Goal: Check status

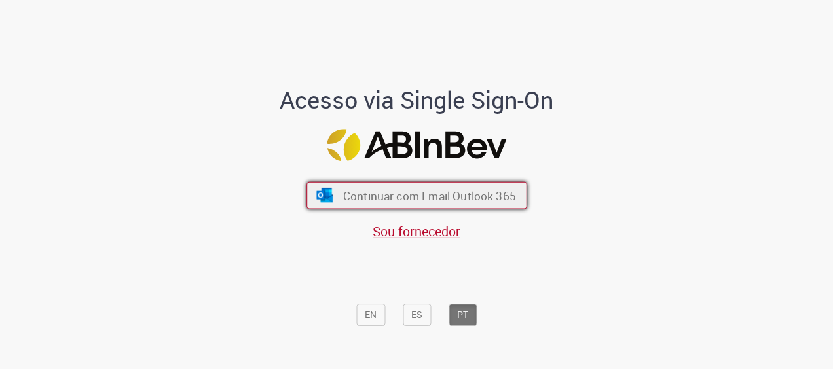
click at [397, 191] on span "Continuar com Email Outlook 365" at bounding box center [428, 195] width 173 height 15
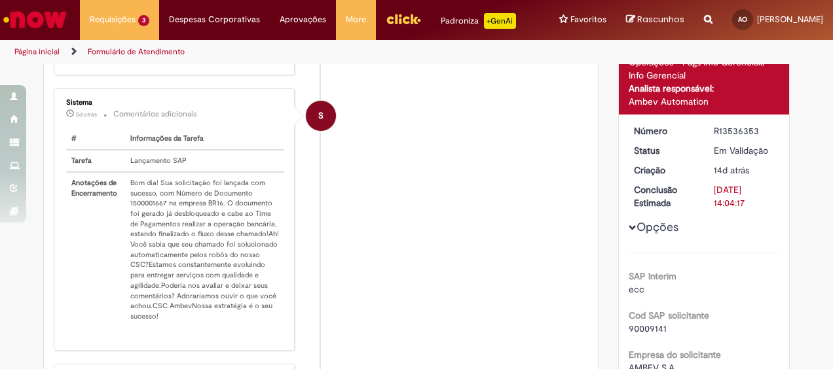
scroll to position [206, 0]
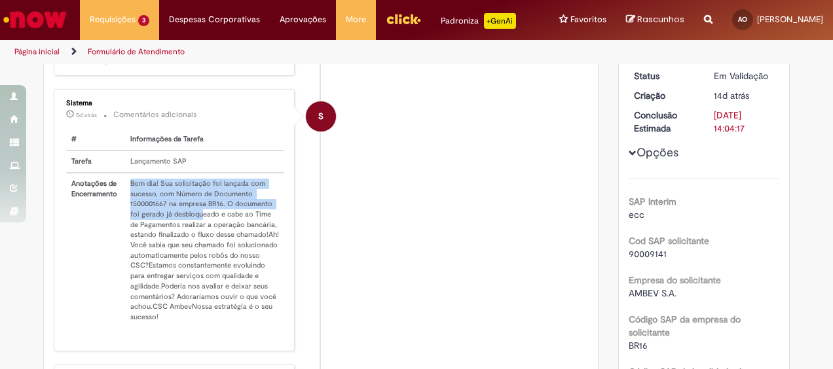
drag, startPoint x: 117, startPoint y: 220, endPoint x: 195, endPoint y: 221, distance: 78.6
click at [195, 221] on tr "Anotações de Encerramento Bom dia! Sua solicitação foi lançada com sucesso, com…" at bounding box center [175, 250] width 218 height 155
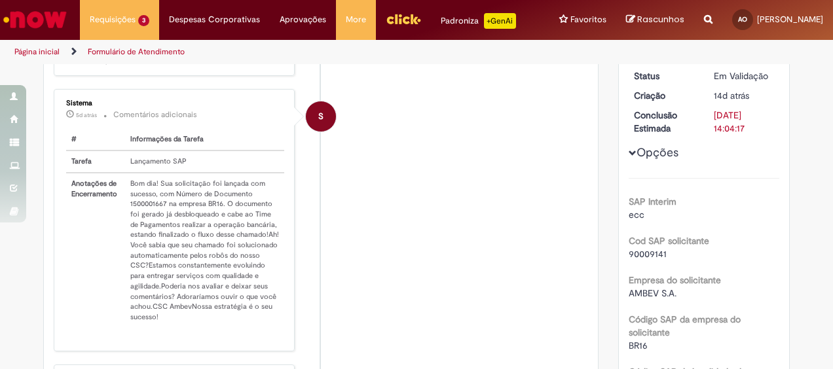
drag, startPoint x: 195, startPoint y: 221, endPoint x: 206, endPoint y: 241, distance: 22.6
click at [211, 241] on td "Bom dia! Sua solicitação foi lançada com sucesso, com Número de Documento 15000…" at bounding box center [204, 250] width 159 height 155
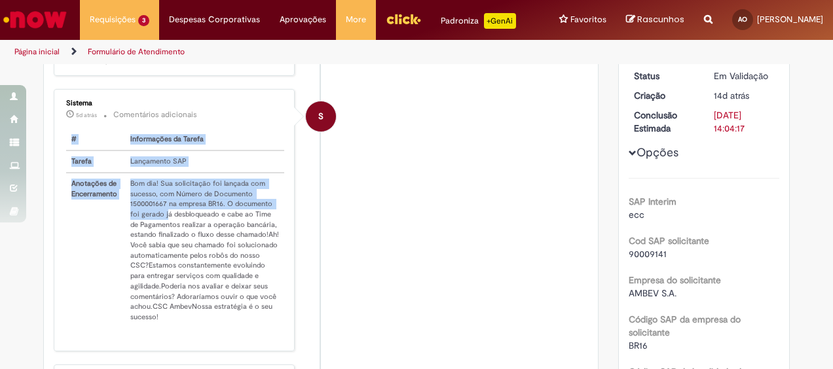
drag, startPoint x: 162, startPoint y: 221, endPoint x: 280, endPoint y: 226, distance: 118.0
click at [280, 226] on div "Sistema 5d atrás 5 dias atrás Comentários adicionais # Informações da Tarefa Ta…" at bounding box center [174, 220] width 233 height 254
drag, startPoint x: 280, startPoint y: 226, endPoint x: 252, endPoint y: 239, distance: 30.5
click at [271, 234] on td "Bom dia! Sua solicitação foi lançada com sucesso, com Número de Documento 15000…" at bounding box center [204, 250] width 159 height 155
click at [143, 253] on td "Bom dia! Sua solicitação foi lançada com sucesso, com Número de Documento 15000…" at bounding box center [204, 250] width 159 height 155
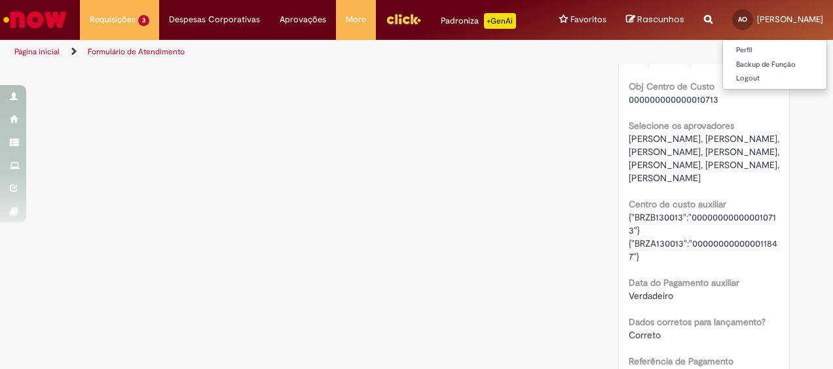
scroll to position [1581, 0]
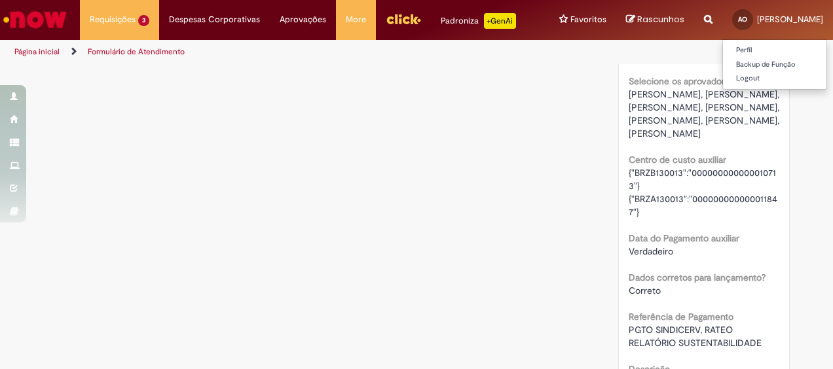
scroll to position [1637, 0]
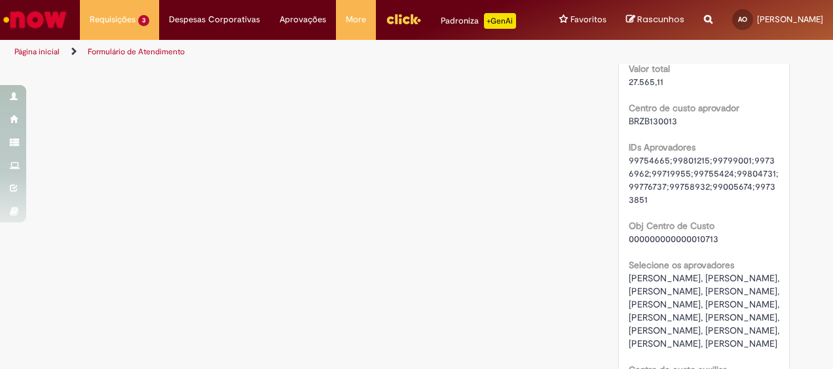
scroll to position [1506, 0]
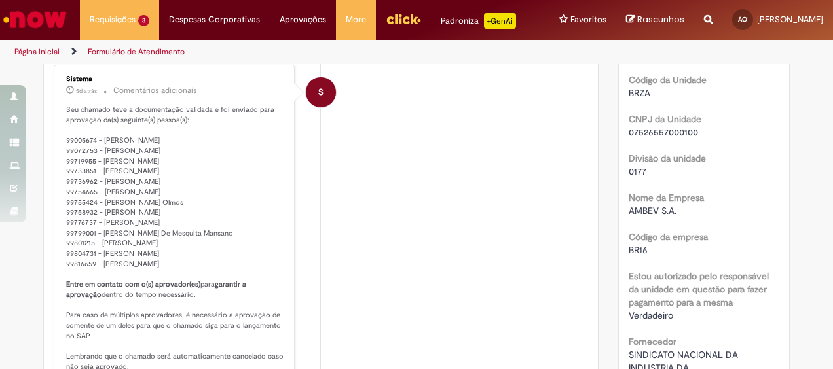
scroll to position [131, 0]
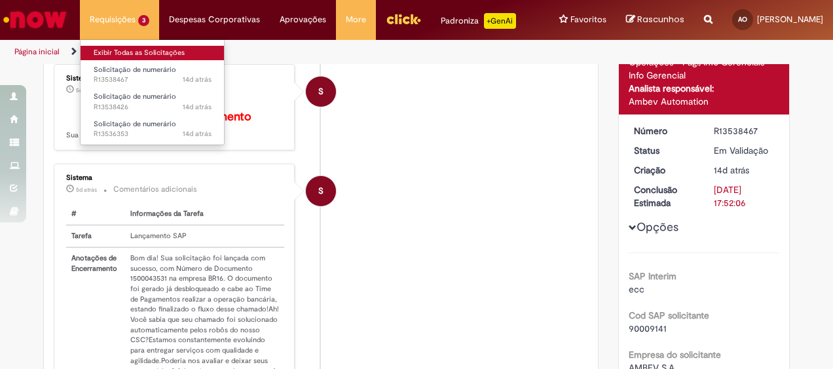
click at [132, 48] on link "Exibir Todas as Solicitações" at bounding box center [153, 53] width 144 height 14
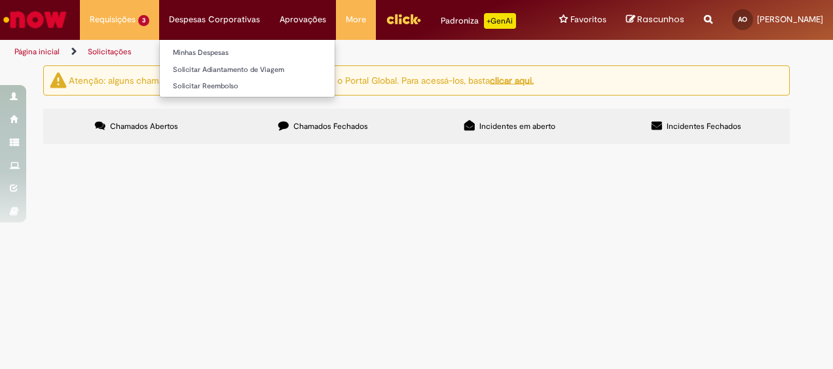
click at [193, 15] on li "Despesas Corporativas Minhas Despesas Solicitar Adiantamento de Viagem Solicita…" at bounding box center [214, 19] width 111 height 39
